Goal: Transaction & Acquisition: Purchase product/service

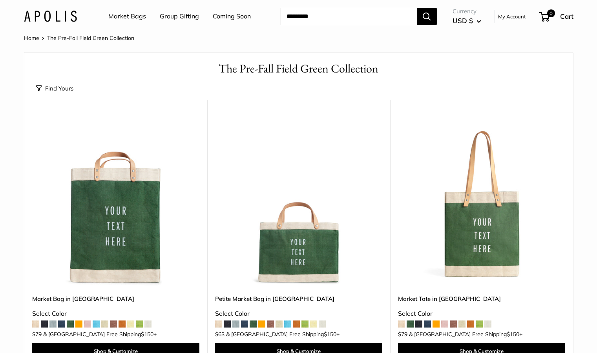
click at [124, 13] on link "Market Bags" at bounding box center [127, 17] width 38 height 12
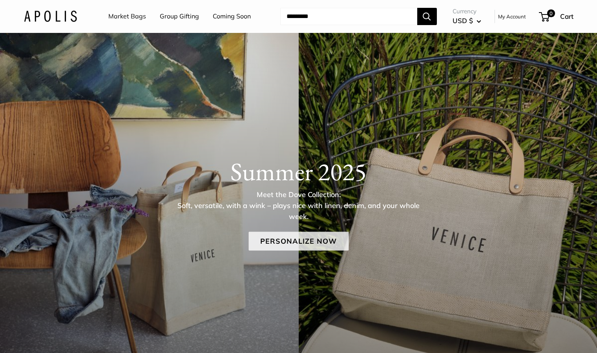
click at [307, 241] on link "Personalize Now" at bounding box center [298, 241] width 100 height 19
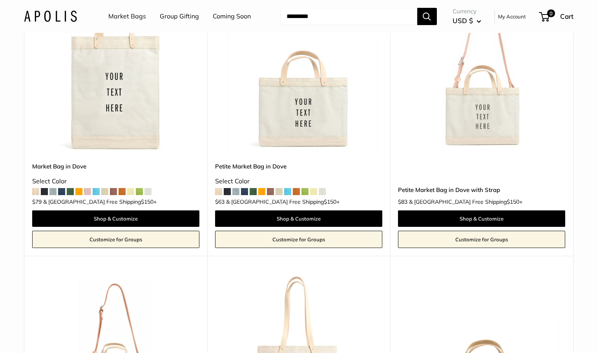
scroll to position [770, 0]
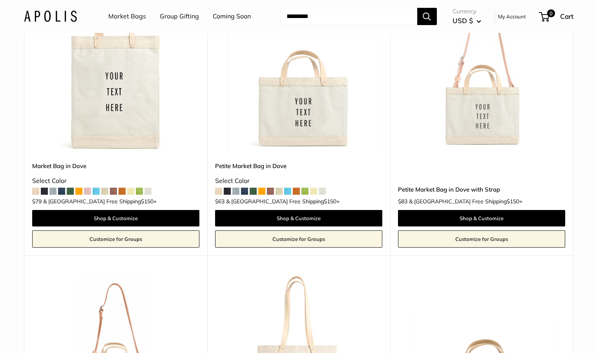
click at [288, 188] on span at bounding box center [287, 191] width 7 height 7
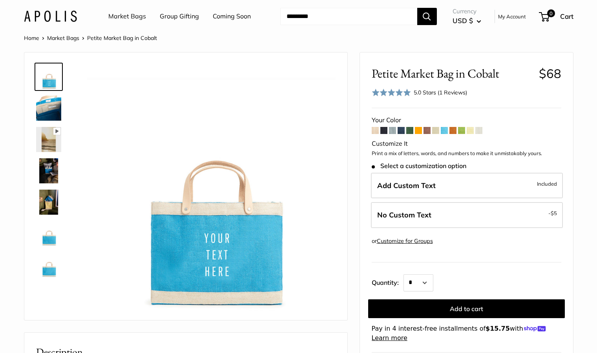
click at [453, 131] on span at bounding box center [452, 130] width 7 height 7
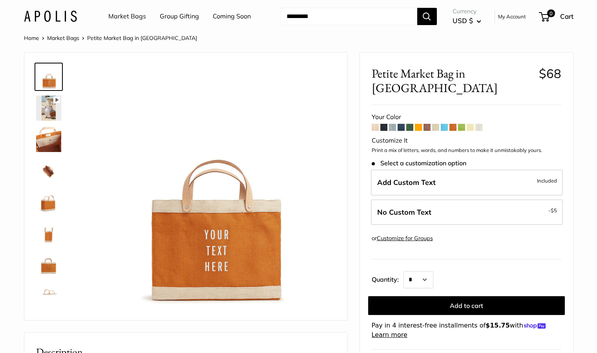
click at [419, 124] on span at bounding box center [418, 127] width 7 height 7
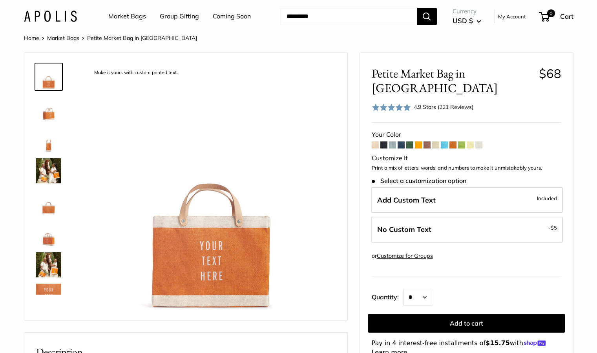
click at [451, 142] on span at bounding box center [452, 145] width 7 height 7
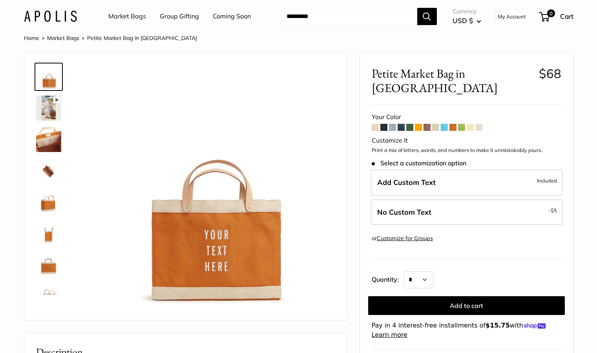
click at [47, 114] on img at bounding box center [48, 108] width 25 height 25
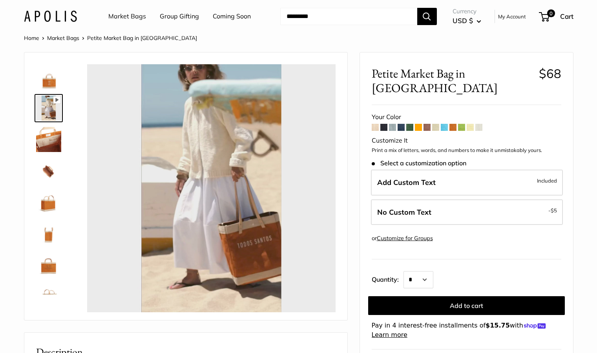
click at [462, 124] on span at bounding box center [461, 127] width 7 height 7
type input "*****"
